Goal: Transaction & Acquisition: Obtain resource

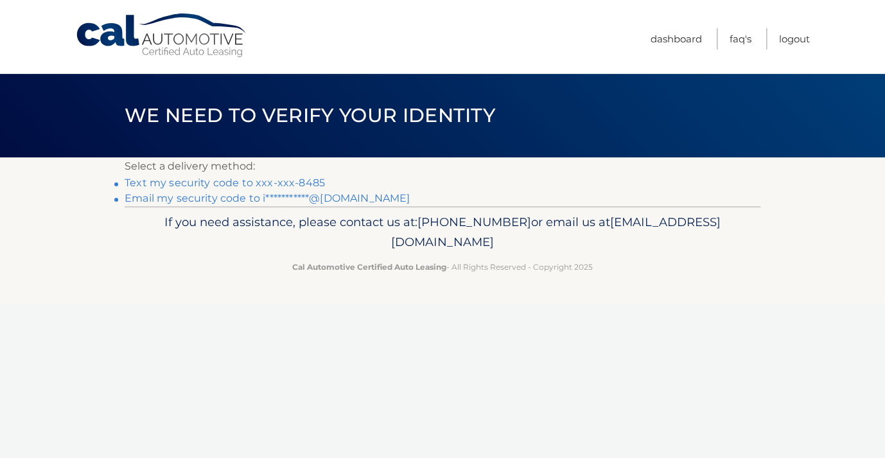
click at [307, 186] on link "Text my security code to xxx-xxx-8485" at bounding box center [225, 183] width 200 height 12
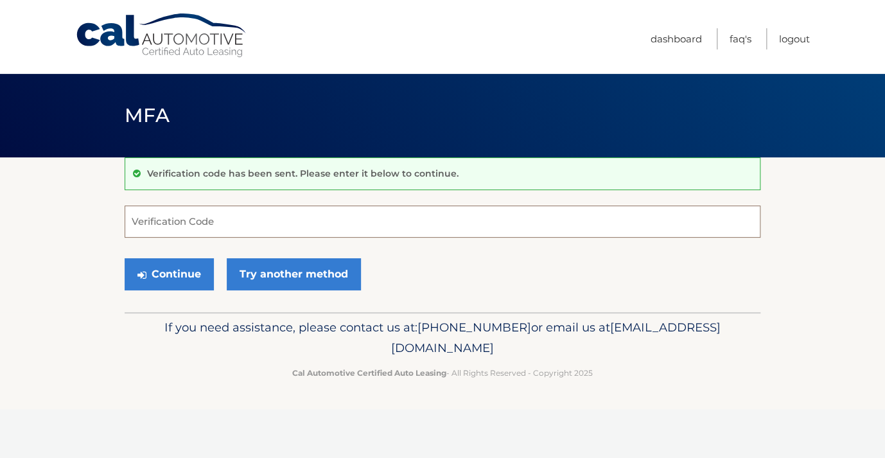
click at [325, 215] on input "Verification Code" at bounding box center [443, 222] width 636 height 32
type input "218329"
click at [186, 274] on button "Continue" at bounding box center [169, 274] width 89 height 32
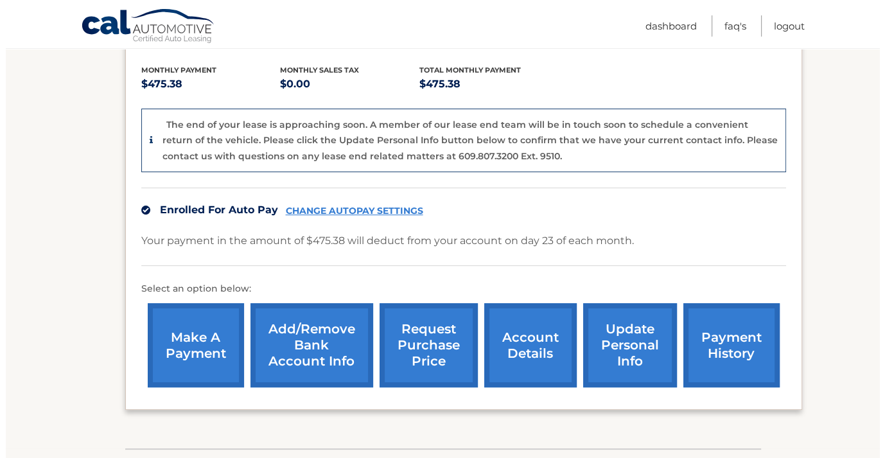
scroll to position [314, 0]
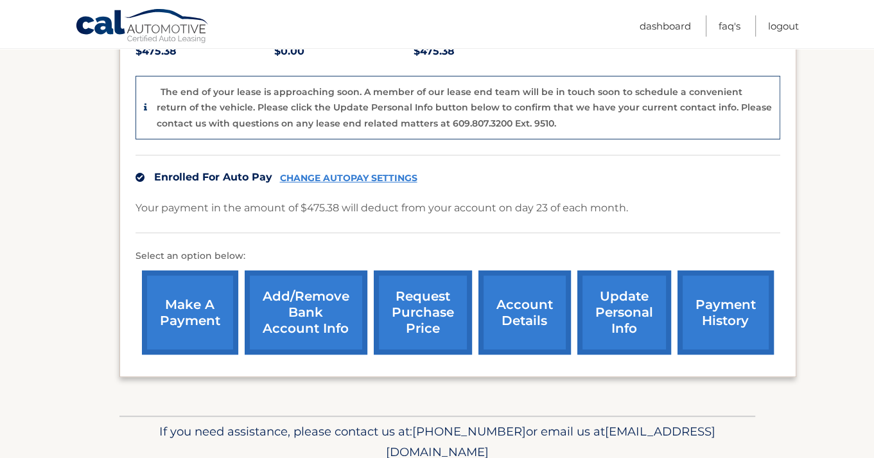
click at [384, 323] on link "request purchase price" at bounding box center [423, 312] width 98 height 84
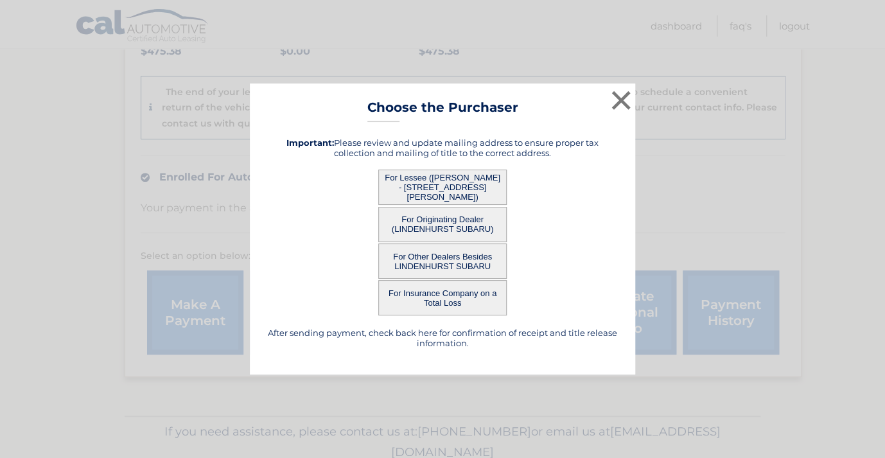
click at [428, 184] on button "For Lessee ([PERSON_NAME] - [STREET_ADDRESS][PERSON_NAME])" at bounding box center [442, 187] width 128 height 35
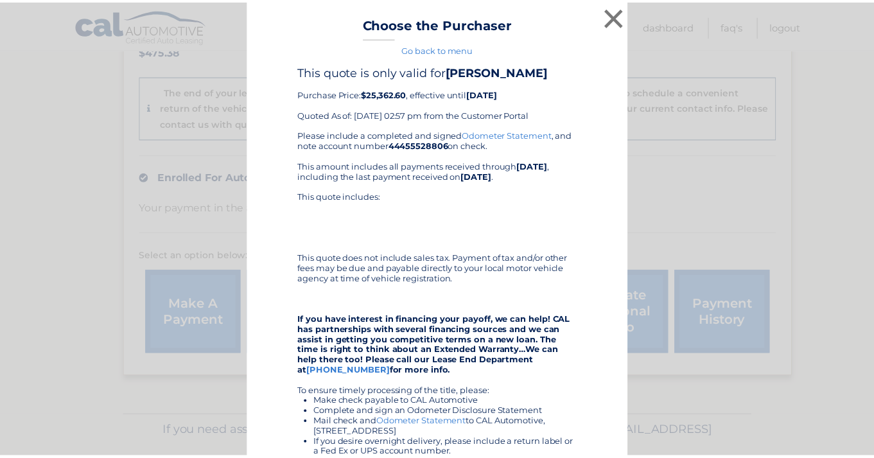
scroll to position [0, 0]
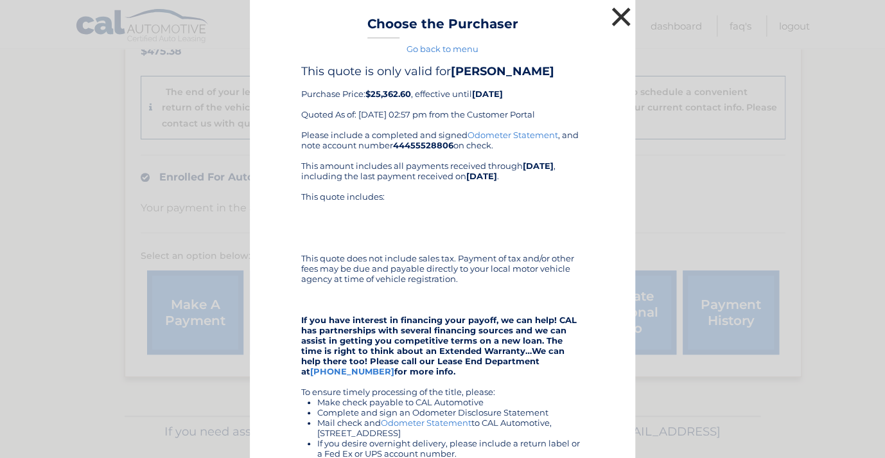
click at [617, 17] on button "×" at bounding box center [621, 17] width 26 height 26
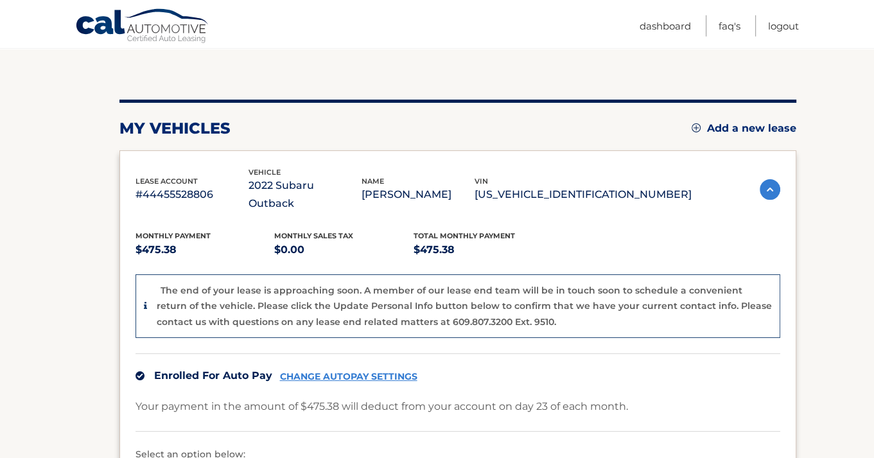
scroll to position [111, 0]
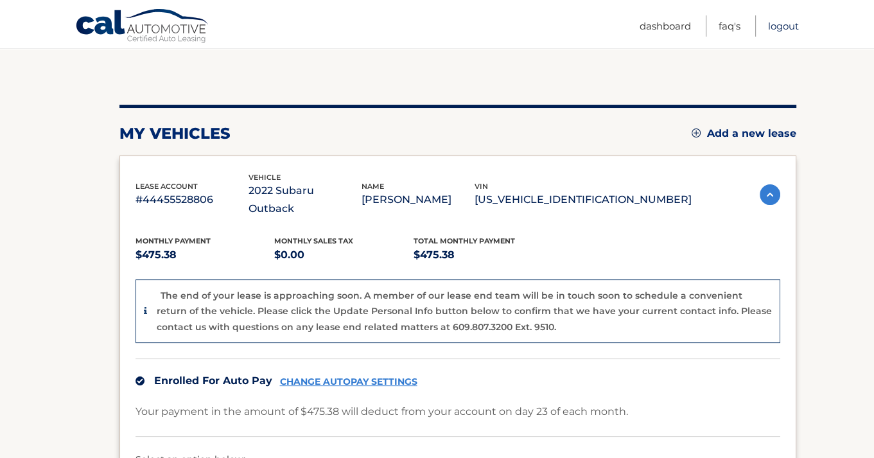
click at [783, 28] on link "Logout" at bounding box center [783, 25] width 31 height 21
